Goal: Find specific page/section

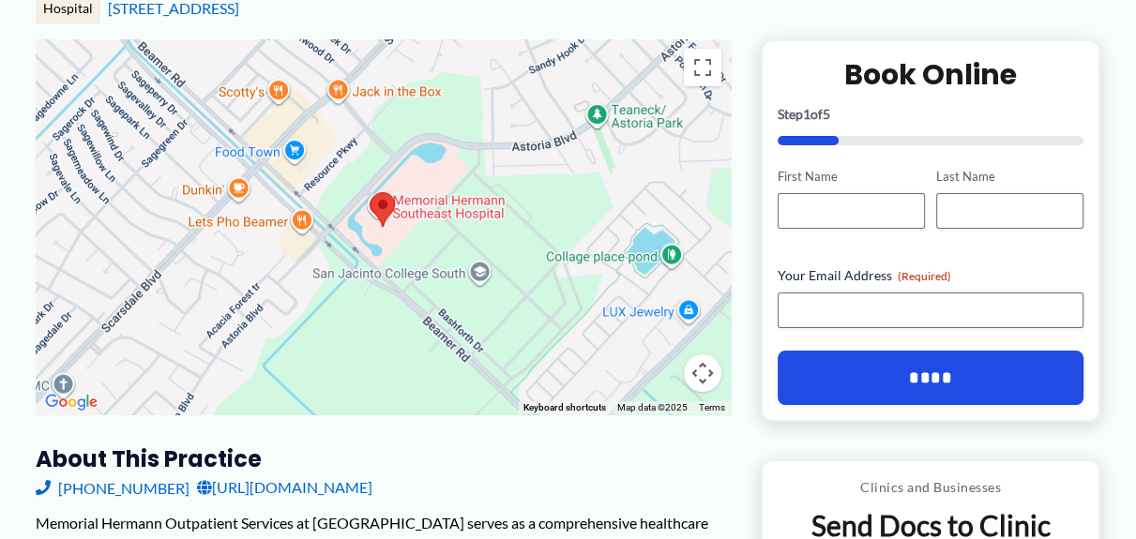
scroll to position [281, 0]
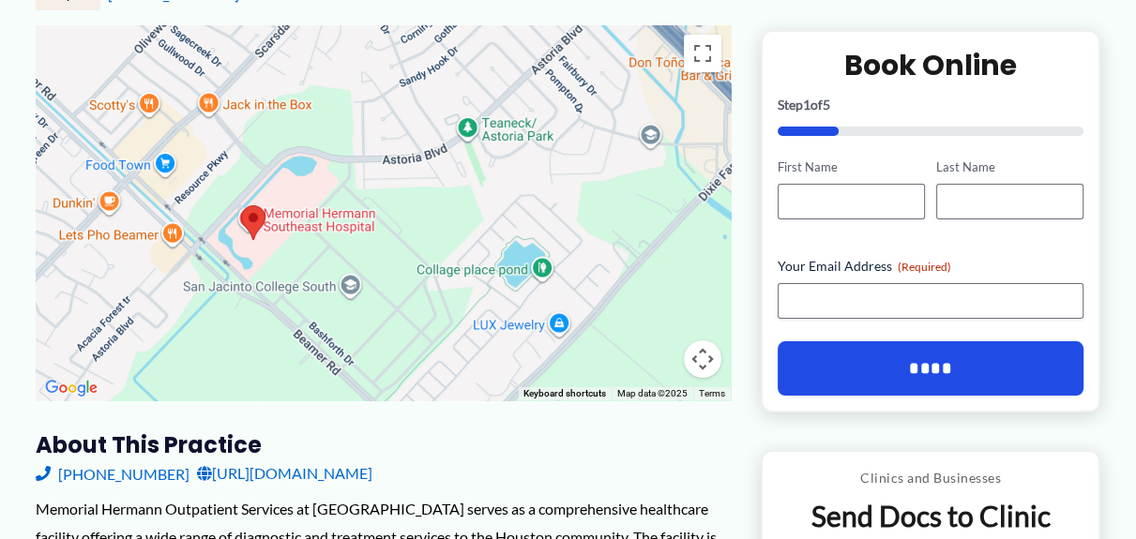
drag, startPoint x: 592, startPoint y: 129, endPoint x: 461, endPoint y: 148, distance: 131.7
click at [461, 150] on div at bounding box center [383, 212] width 695 height 375
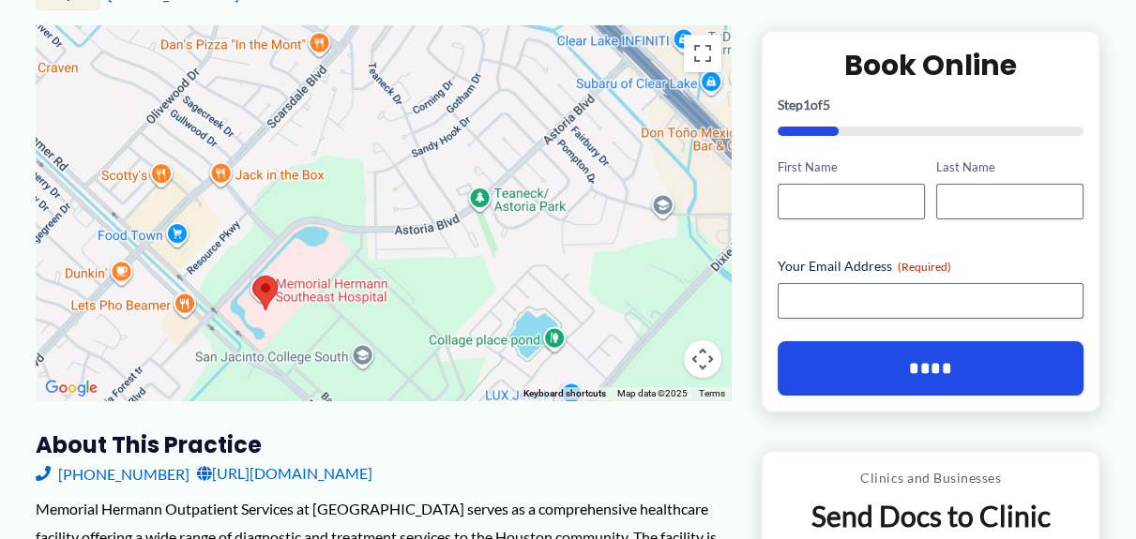
drag, startPoint x: 226, startPoint y: 195, endPoint x: 236, endPoint y: 275, distance: 80.4
click at [236, 275] on div at bounding box center [383, 212] width 695 height 375
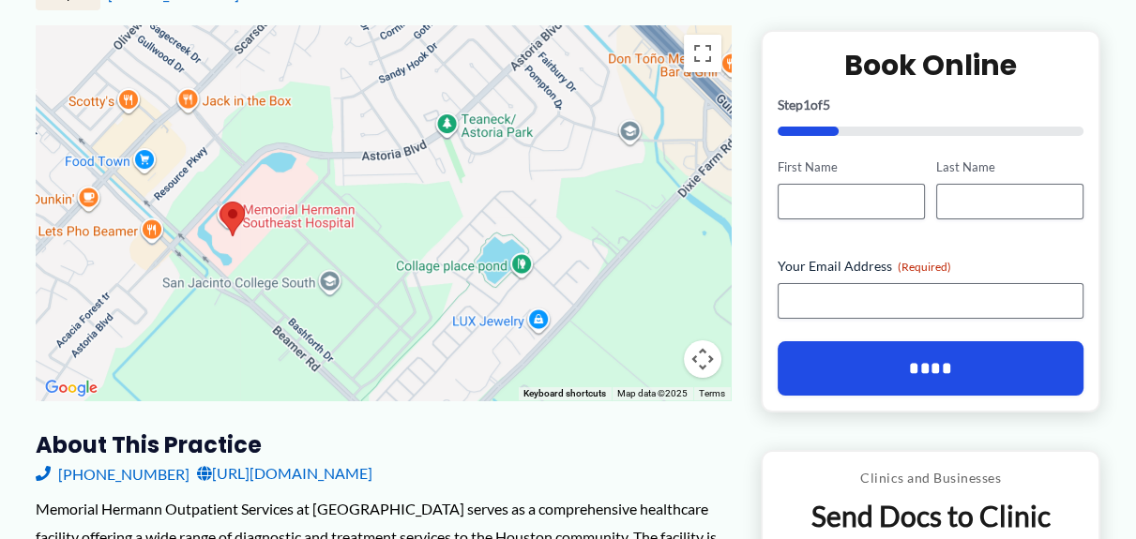
drag, startPoint x: 234, startPoint y: 269, endPoint x: 196, endPoint y: 177, distance: 99.3
click at [198, 181] on div at bounding box center [383, 212] width 695 height 375
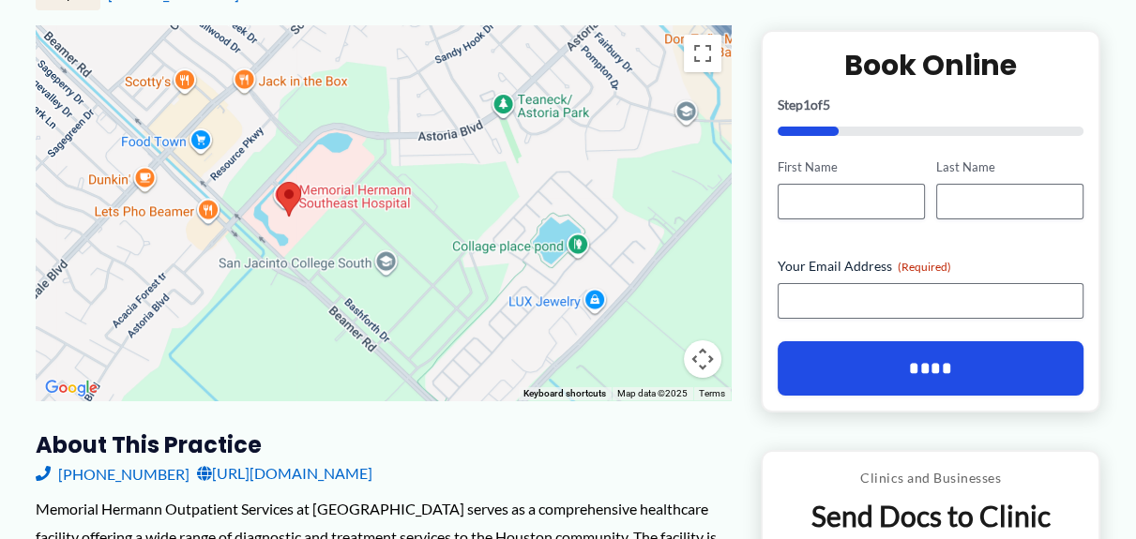
drag, startPoint x: 391, startPoint y: 197, endPoint x: 448, endPoint y: 202, distance: 57.4
click at [448, 202] on div at bounding box center [383, 212] width 695 height 375
click at [291, 200] on img at bounding box center [288, 199] width 39 height 50
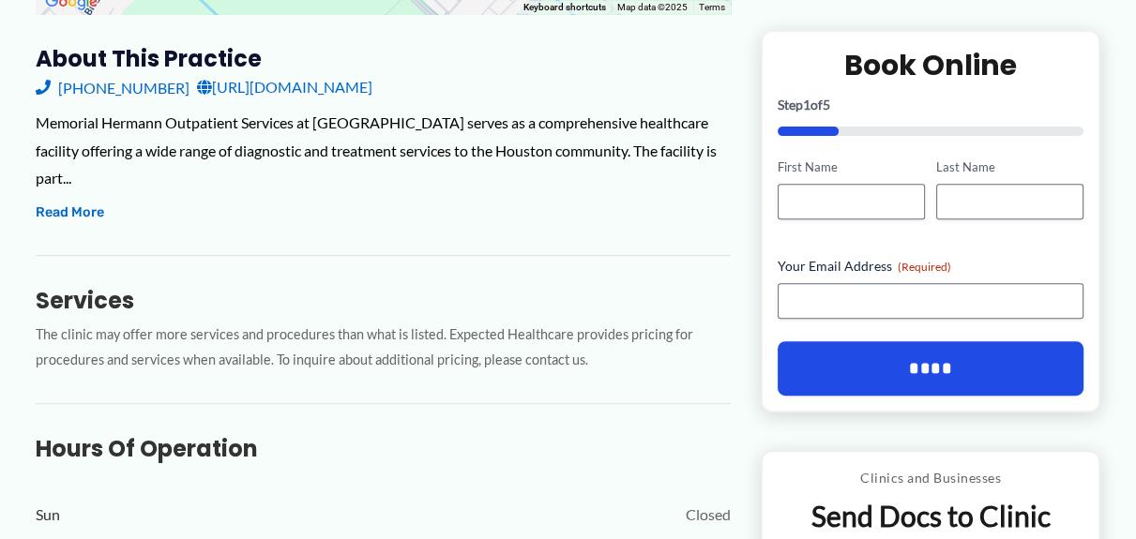
scroll to position [750, 0]
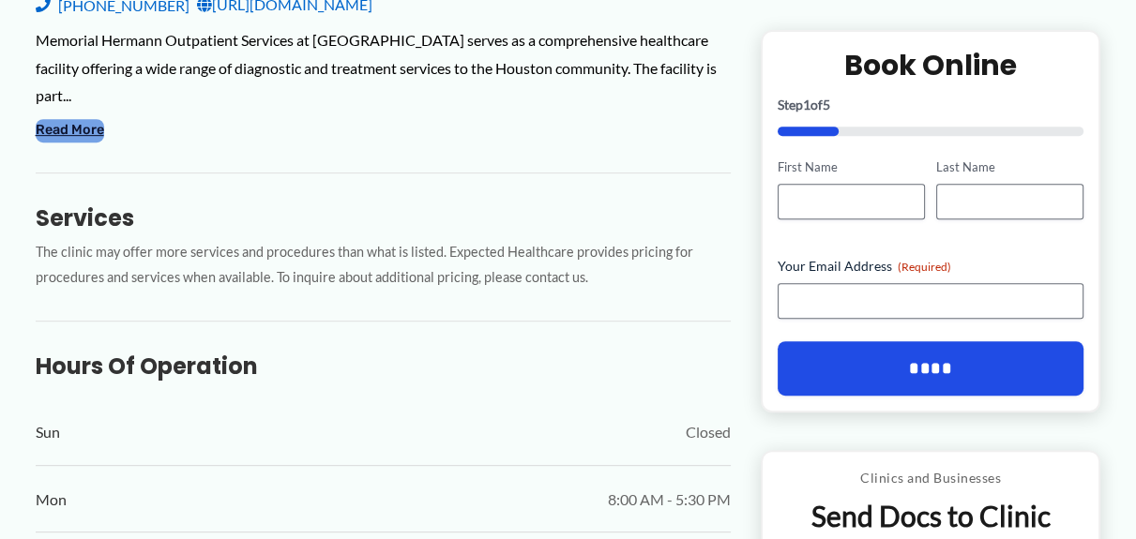
click at [77, 128] on button "Read More" at bounding box center [70, 130] width 68 height 23
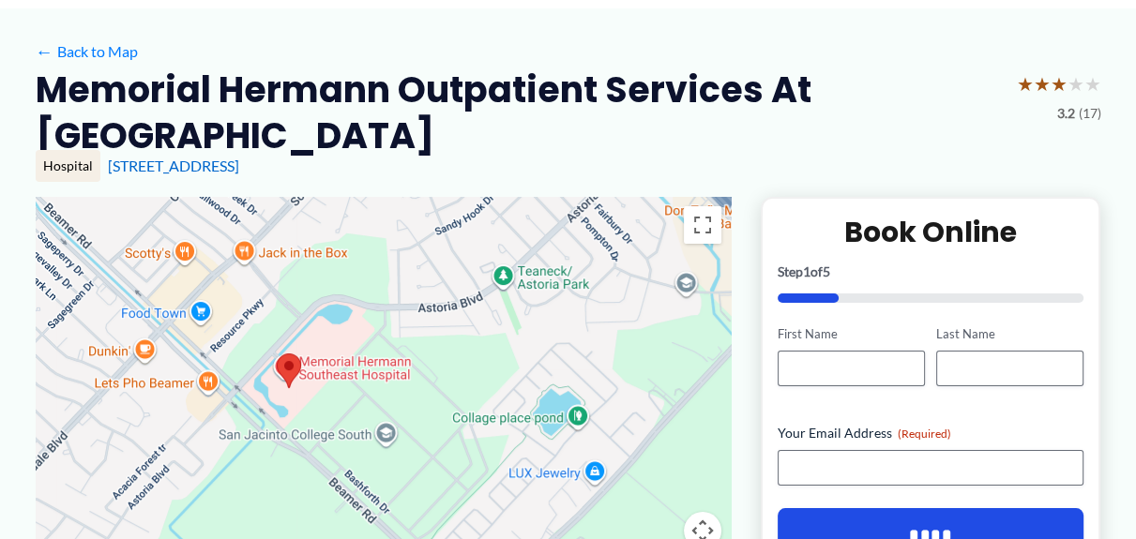
scroll to position [112, 0]
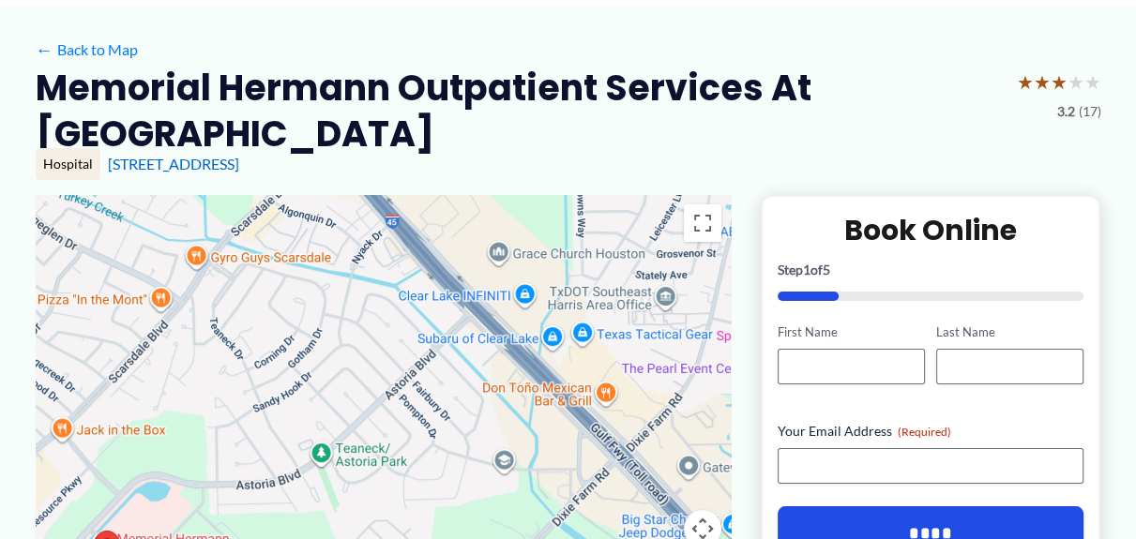
drag, startPoint x: 480, startPoint y: 304, endPoint x: 298, endPoint y: 485, distance: 256.7
click at [298, 485] on div at bounding box center [383, 382] width 695 height 375
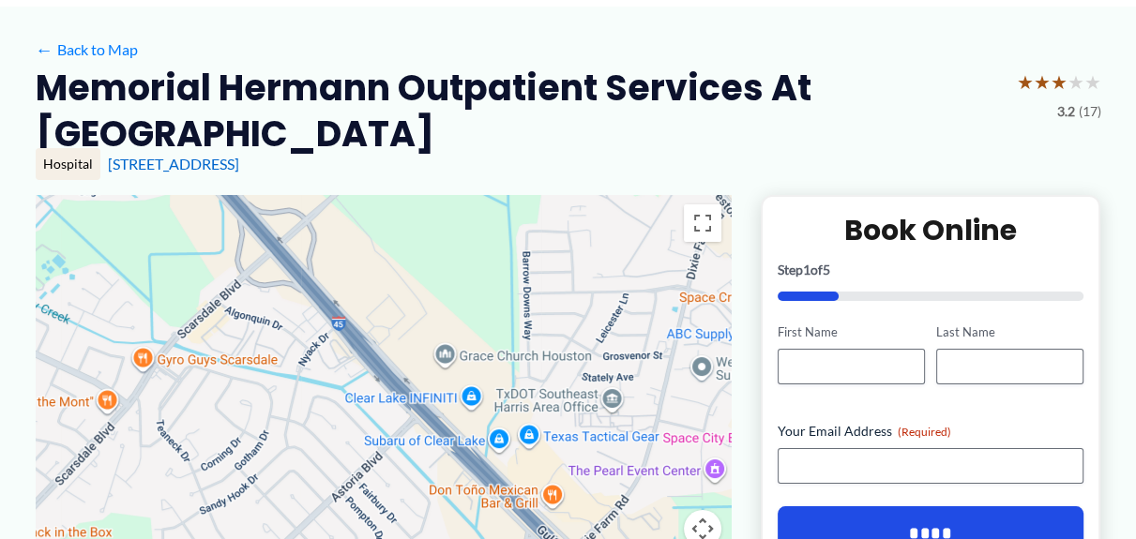
drag, startPoint x: 380, startPoint y: 373, endPoint x: 315, endPoint y: 485, distance: 129.0
click at [315, 485] on div at bounding box center [383, 382] width 695 height 375
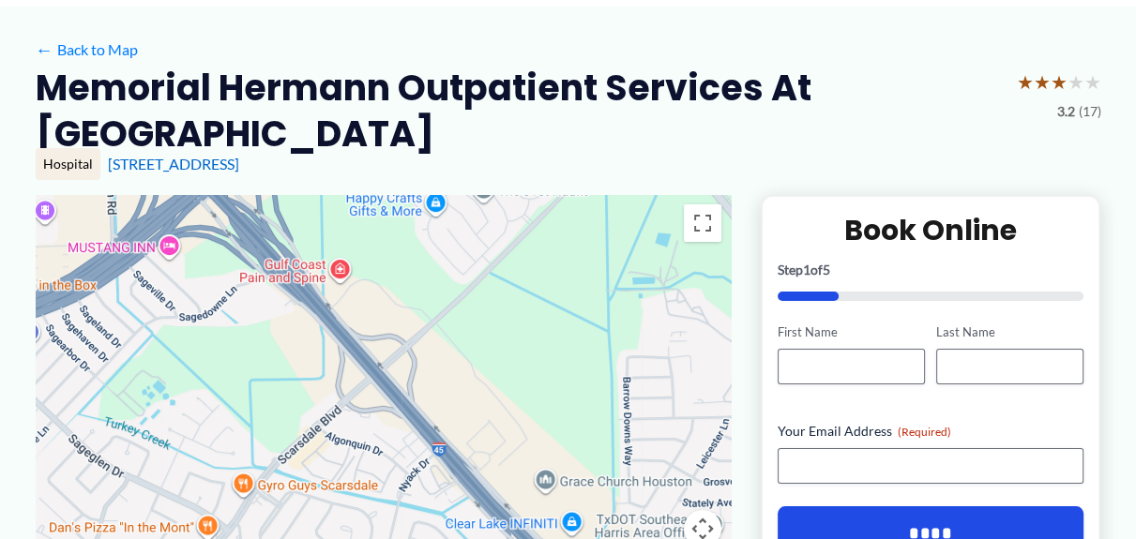
drag, startPoint x: 417, startPoint y: 364, endPoint x: 531, endPoint y: 485, distance: 165.9
click at [531, 485] on div at bounding box center [383, 382] width 695 height 375
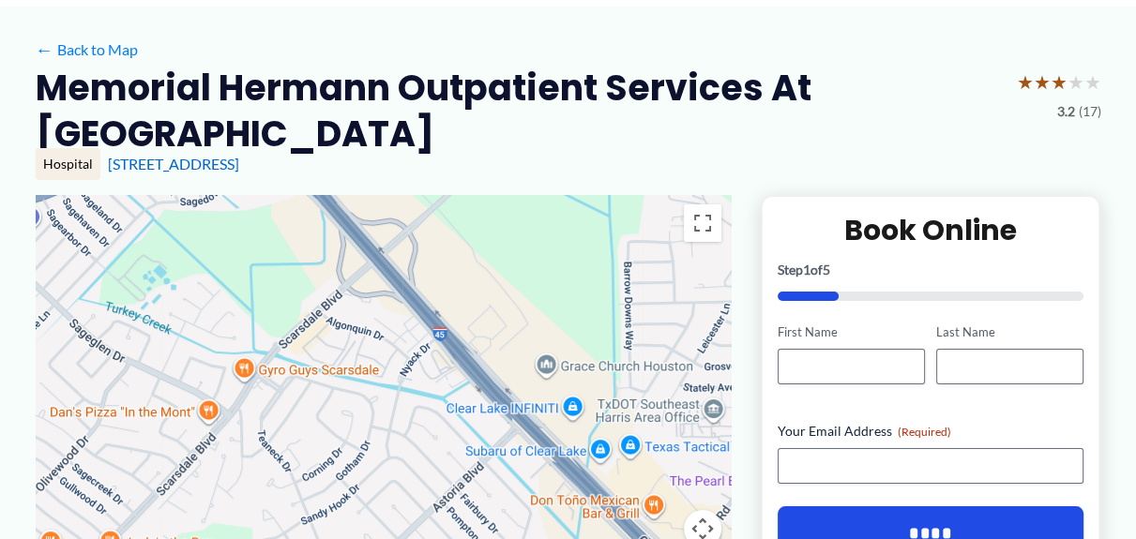
drag, startPoint x: 450, startPoint y: 454, endPoint x: 435, endPoint y: 286, distance: 168.6
click at [435, 286] on div at bounding box center [383, 382] width 695 height 375
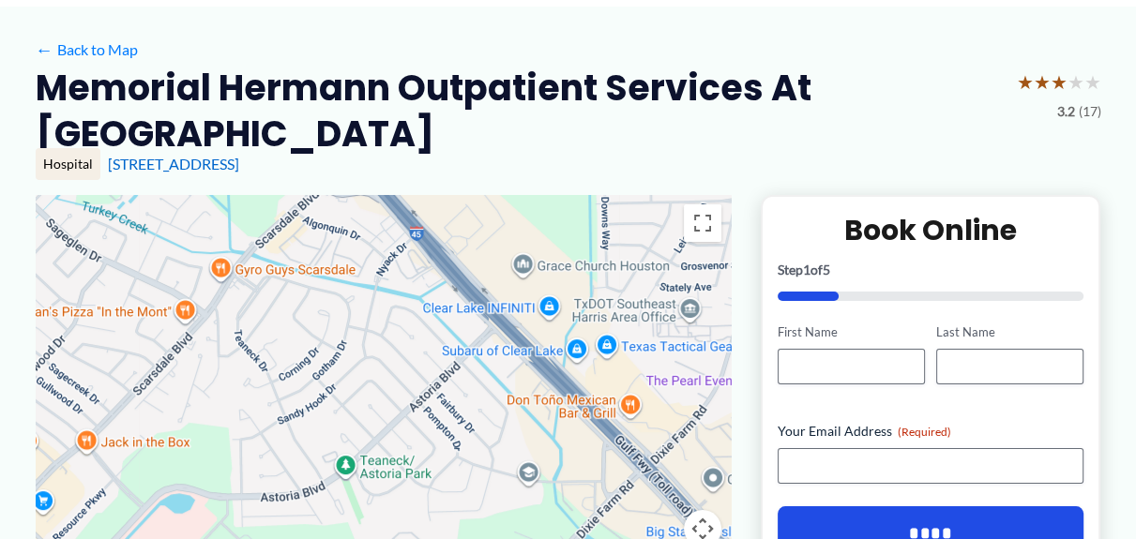
drag, startPoint x: 424, startPoint y: 310, endPoint x: 423, endPoint y: 269, distance: 40.3
click at [423, 269] on div at bounding box center [383, 382] width 695 height 375
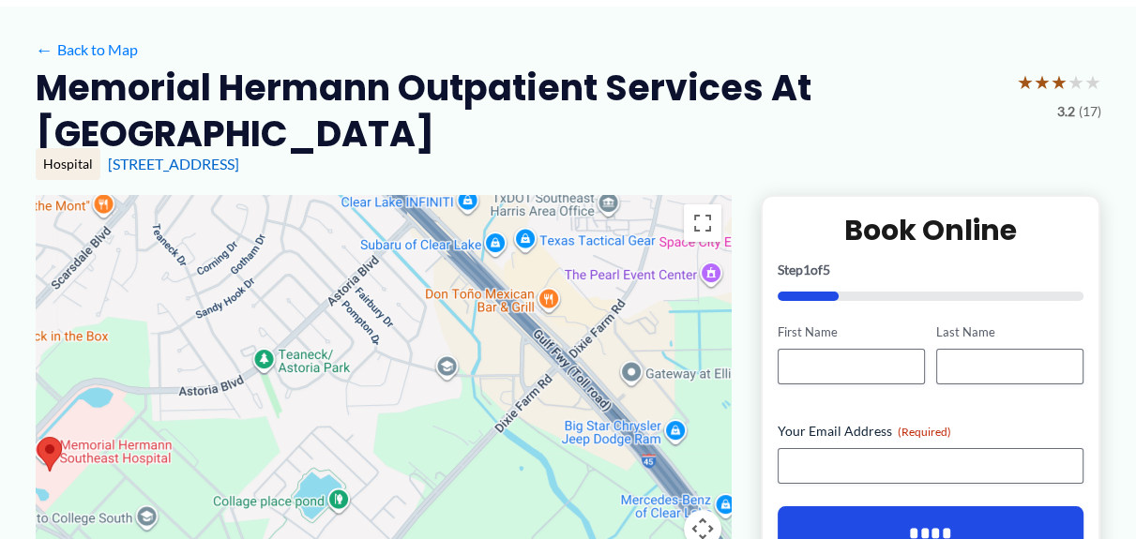
drag, startPoint x: 450, startPoint y: 325, endPoint x: 359, endPoint y: 195, distance: 159.0
click at [358, 197] on div at bounding box center [383, 382] width 695 height 375
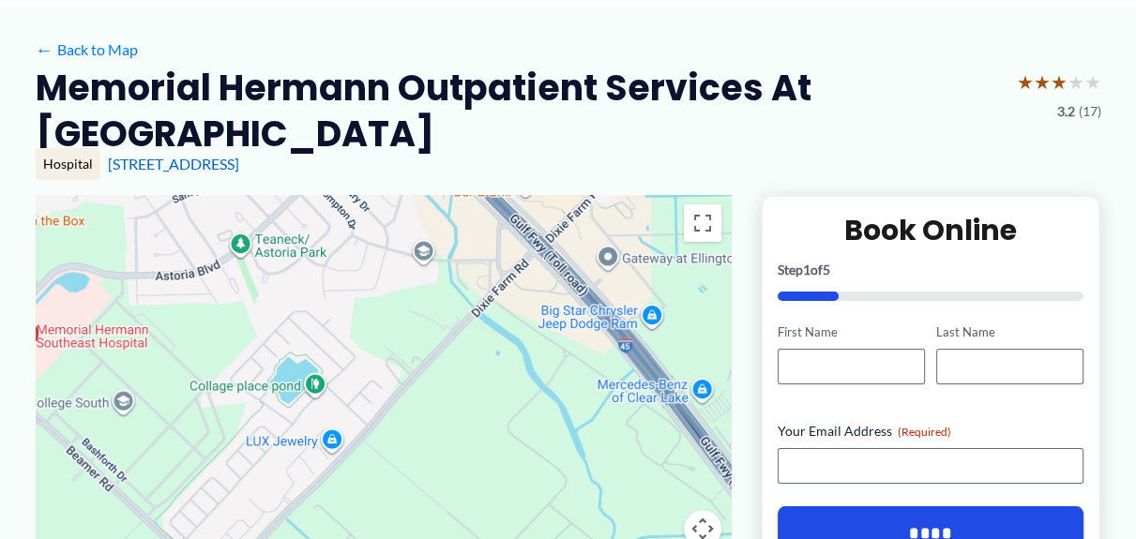
drag, startPoint x: 382, startPoint y: 295, endPoint x: 365, endPoint y: 195, distance: 101.8
click at [365, 195] on div at bounding box center [383, 382] width 695 height 375
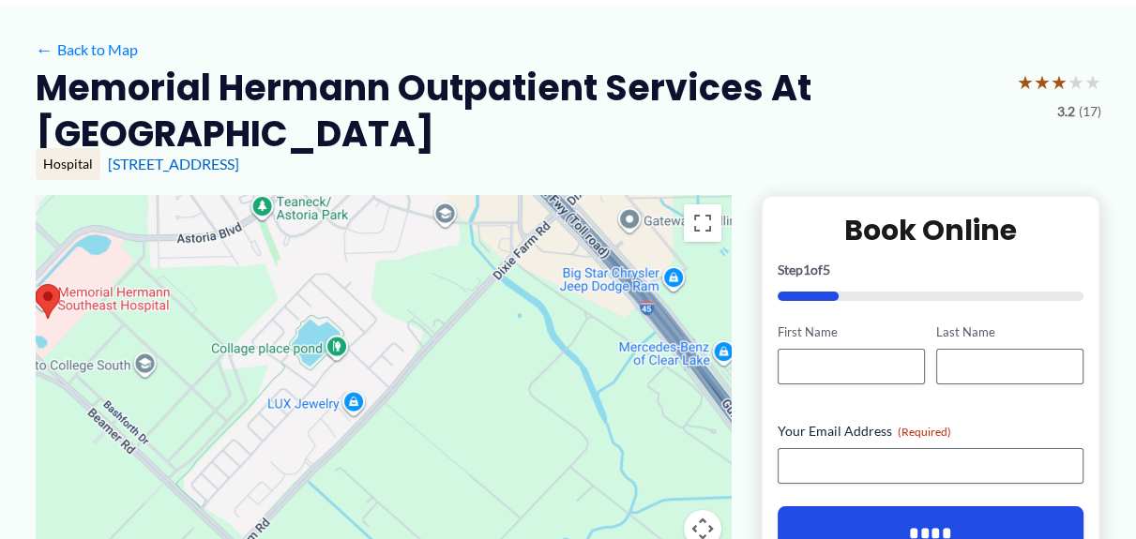
drag, startPoint x: 408, startPoint y: 319, endPoint x: 443, endPoint y: 288, distance: 46.5
click at [443, 289] on div at bounding box center [383, 382] width 695 height 375
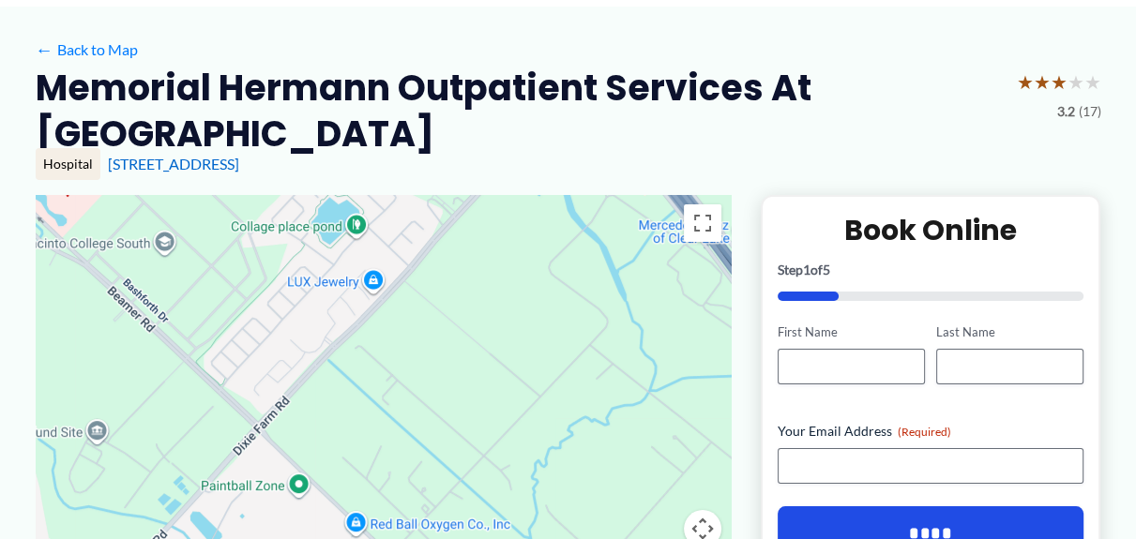
drag, startPoint x: 400, startPoint y: 369, endPoint x: 416, endPoint y: 245, distance: 124.8
click at [416, 249] on div at bounding box center [383, 382] width 695 height 375
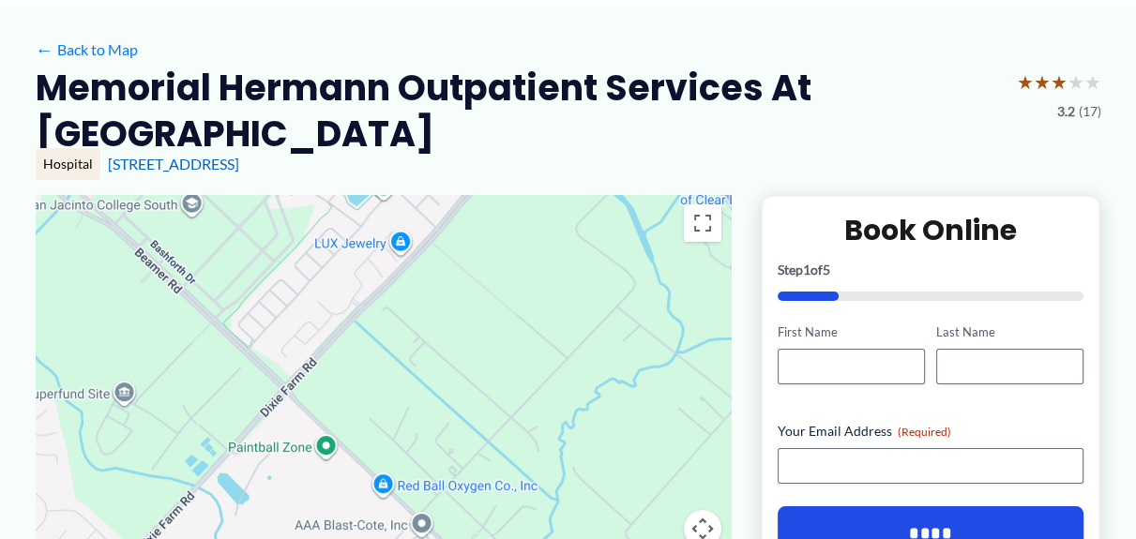
drag, startPoint x: 400, startPoint y: 297, endPoint x: 431, endPoint y: 265, distance: 45.1
click at [429, 271] on div at bounding box center [383, 382] width 695 height 375
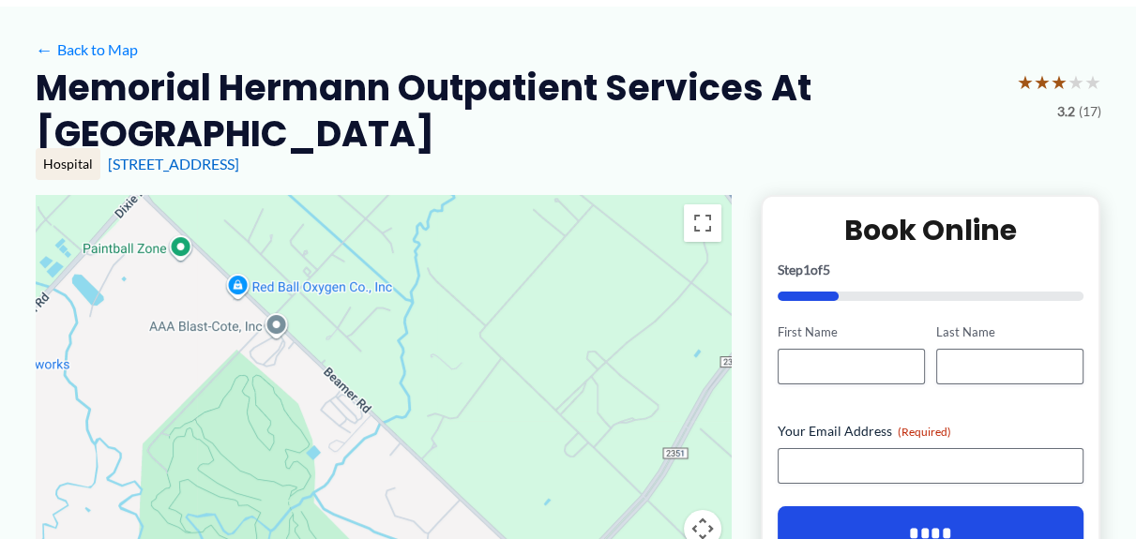
drag, startPoint x: 446, startPoint y: 340, endPoint x: 273, endPoint y: 136, distance: 266.8
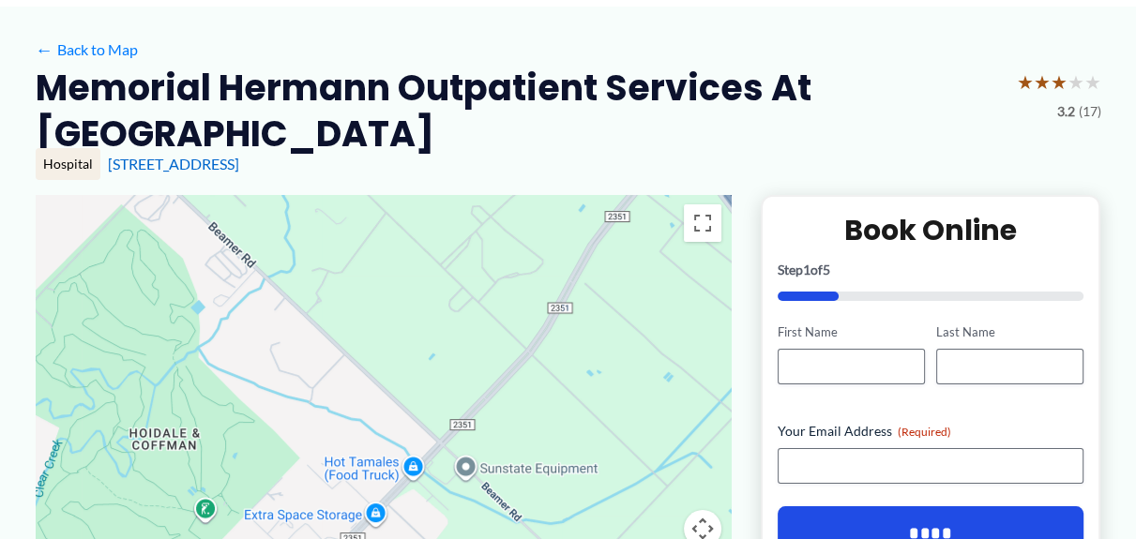
drag, startPoint x: 375, startPoint y: 251, endPoint x: 299, endPoint y: 145, distance: 130.4
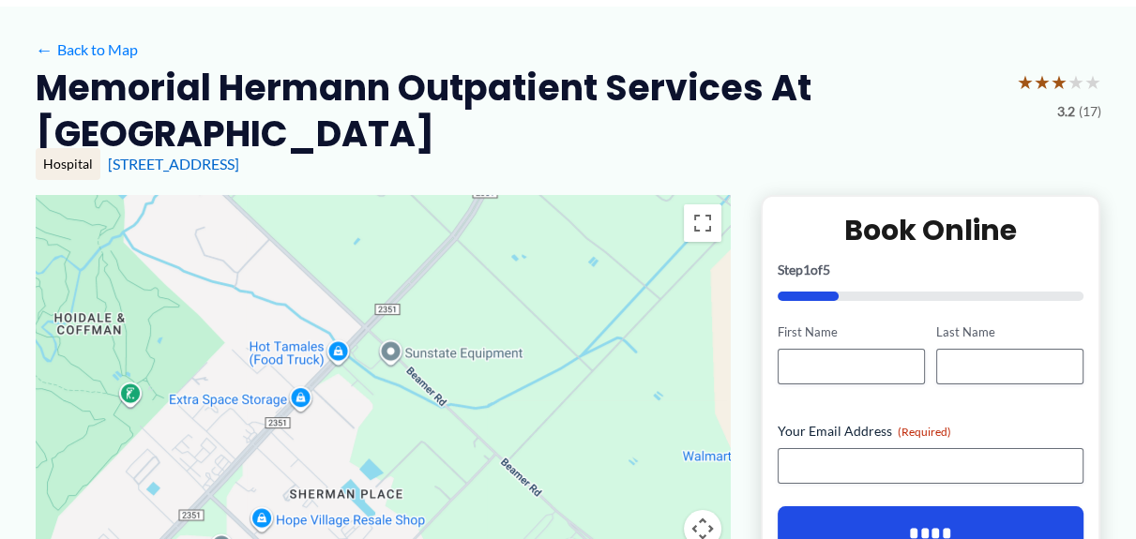
drag, startPoint x: 388, startPoint y: 248, endPoint x: 330, endPoint y: 147, distance: 116.0
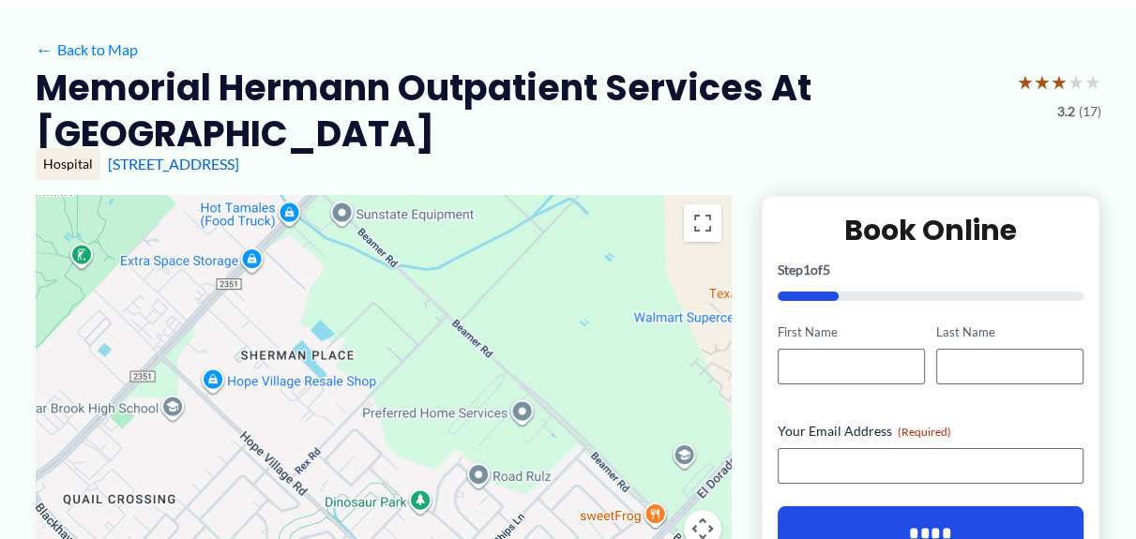
drag, startPoint x: 397, startPoint y: 238, endPoint x: 347, endPoint y: 98, distance: 149.2
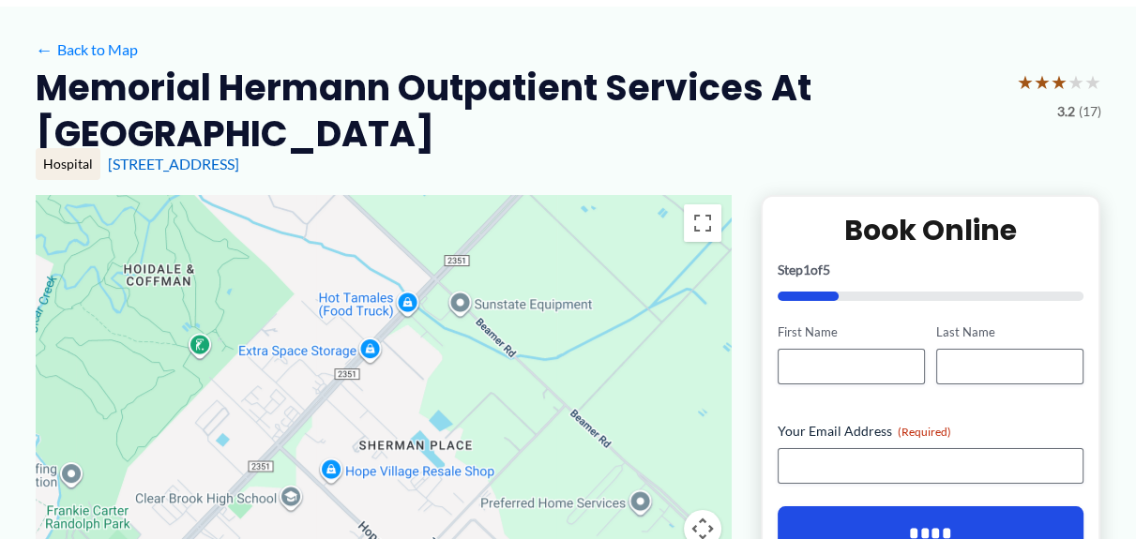
drag, startPoint x: 394, startPoint y: 205, endPoint x: 544, endPoint y: 328, distance: 194.0
click at [544, 328] on div at bounding box center [383, 382] width 695 height 375
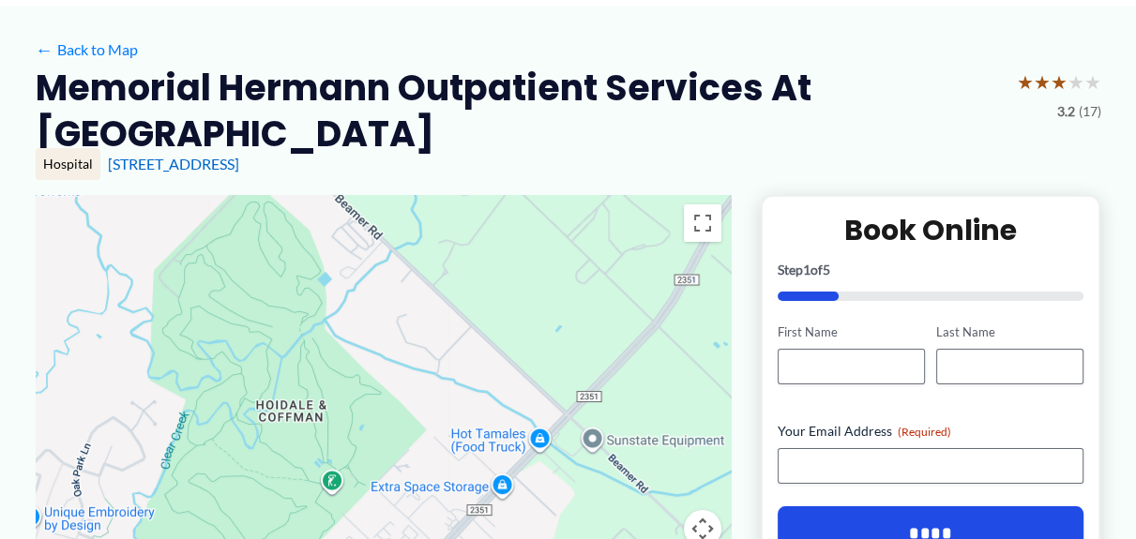
drag, startPoint x: 410, startPoint y: 204, endPoint x: 491, endPoint y: 309, distance: 132.3
click at [491, 309] on div at bounding box center [383, 382] width 695 height 375
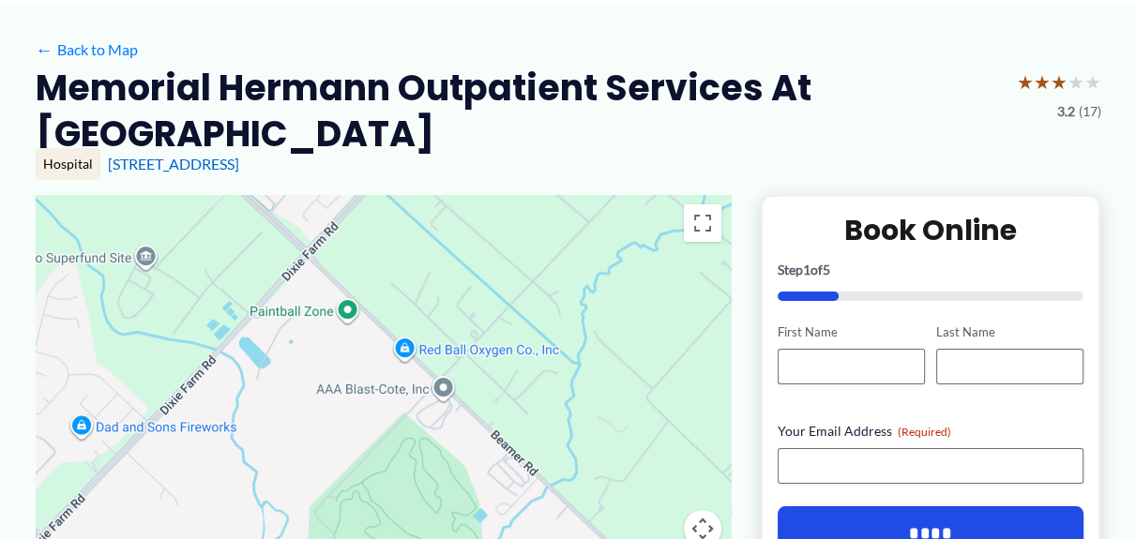
drag, startPoint x: 409, startPoint y: 234, endPoint x: 508, endPoint y: 402, distance: 195.9
click at [518, 409] on div at bounding box center [383, 382] width 695 height 375
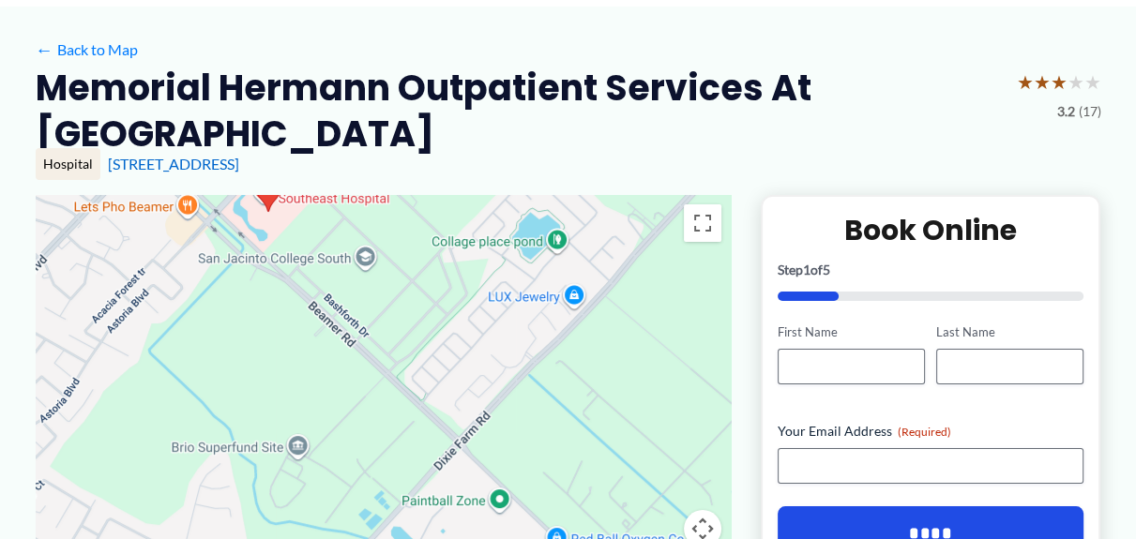
drag, startPoint x: 420, startPoint y: 293, endPoint x: 508, endPoint y: 418, distance: 153.5
click at [577, 485] on div at bounding box center [383, 382] width 695 height 375
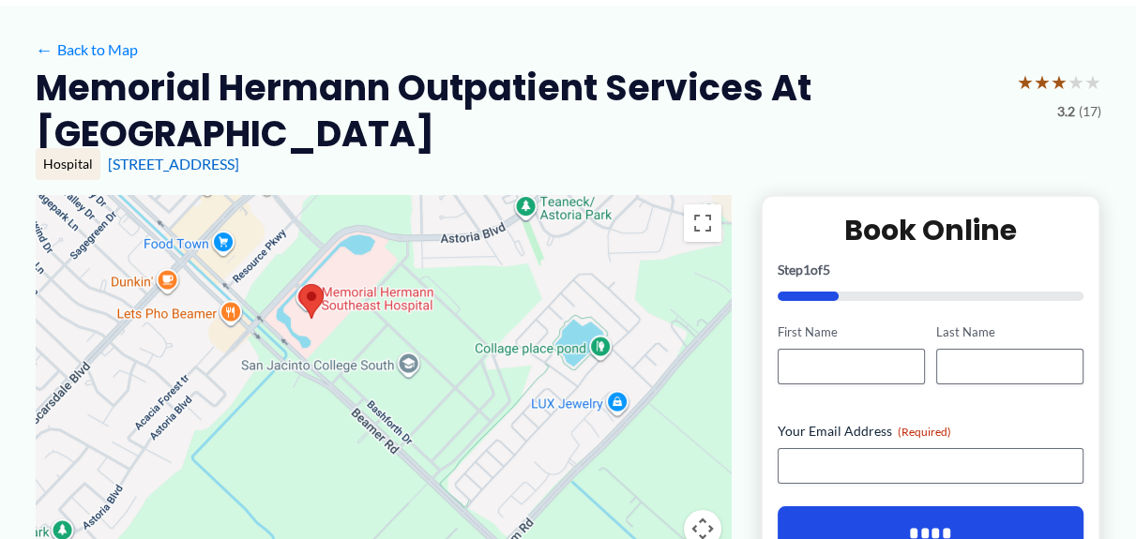
drag, startPoint x: 467, startPoint y: 355, endPoint x: 491, endPoint y: 432, distance: 81.6
click at [497, 439] on div at bounding box center [383, 382] width 695 height 375
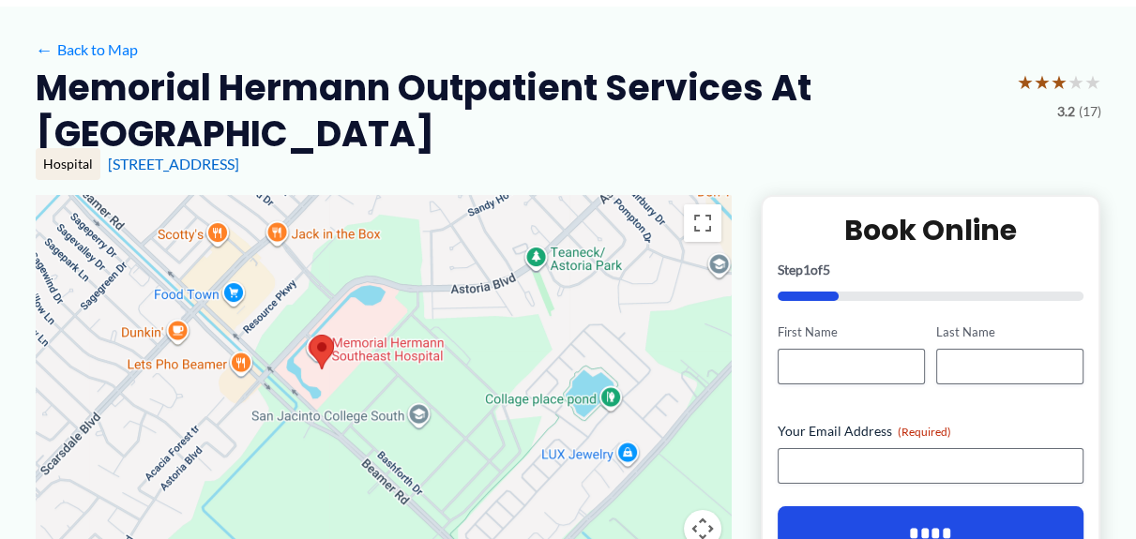
drag, startPoint x: 443, startPoint y: 371, endPoint x: 454, endPoint y: 424, distance: 53.7
click at [454, 424] on div at bounding box center [383, 382] width 695 height 375
